Goal: Task Accomplishment & Management: Complete application form

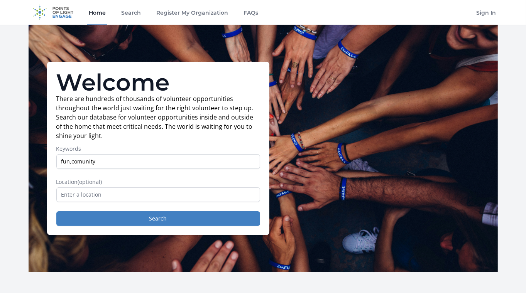
type input "fun,comunity"
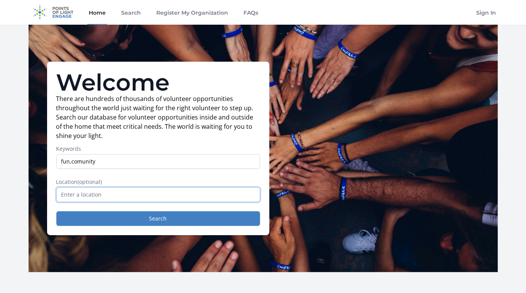
click at [125, 195] on input "text" at bounding box center [158, 195] width 204 height 15
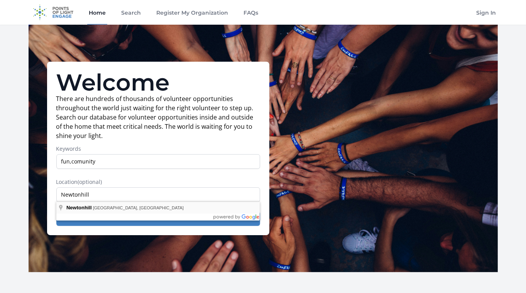
type input "Newtonhill, [GEOGRAPHIC_DATA], [GEOGRAPHIC_DATA]"
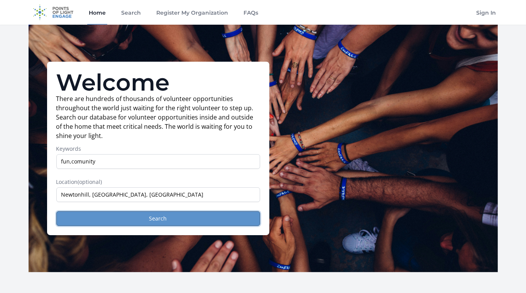
click at [163, 221] on button "Search" at bounding box center [158, 219] width 204 height 15
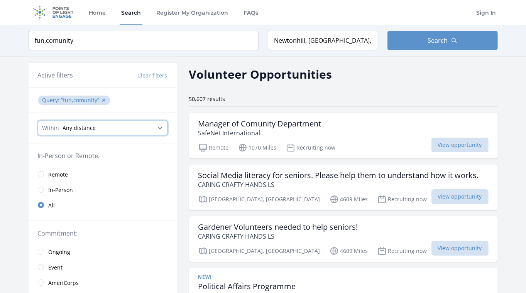
click at [99, 127] on select "Any distance , 5 Miles , 20 Miles , 50 Miles , 100 Miles" at bounding box center [103, 128] width 130 height 15
select select "32186"
click at [38, 121] on select "Any distance , 5 Miles , 20 Miles , 50 Miles , 100 Miles" at bounding box center [103, 128] width 130 height 15
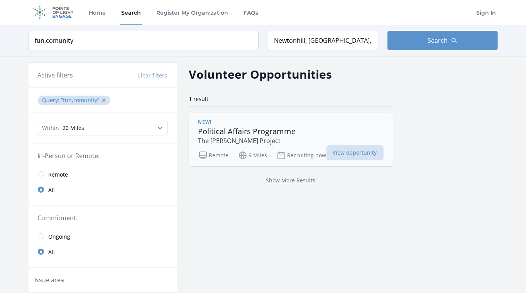
click at [273, 143] on p "The [PERSON_NAME] Project" at bounding box center [247, 140] width 98 height 9
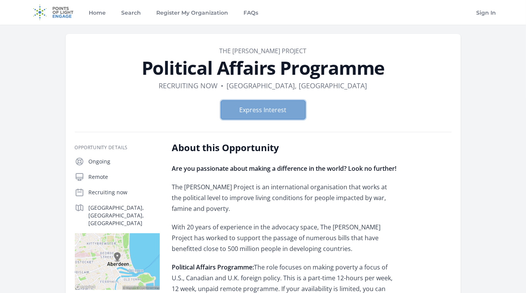
click at [257, 116] on button "Express Interest" at bounding box center [263, 109] width 85 height 19
